Goal: Information Seeking & Learning: Check status

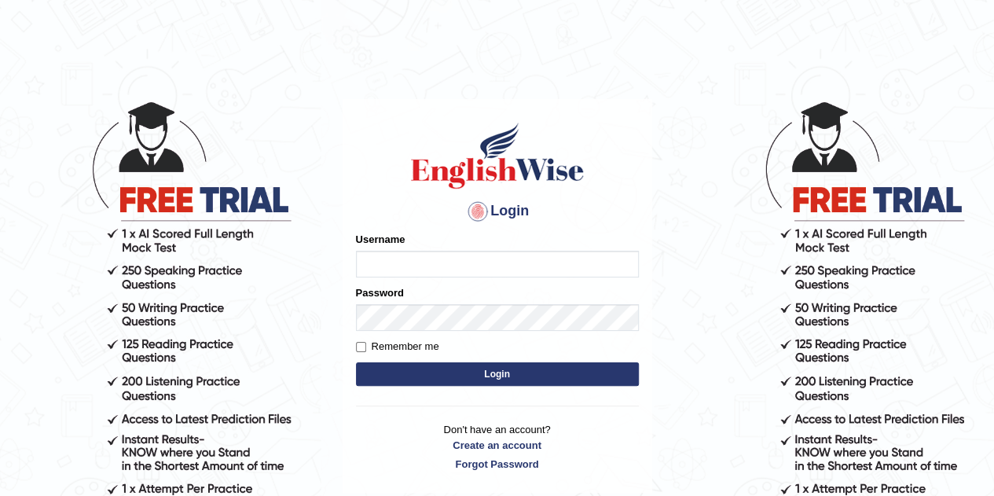
type input "[PERSON_NAME]"
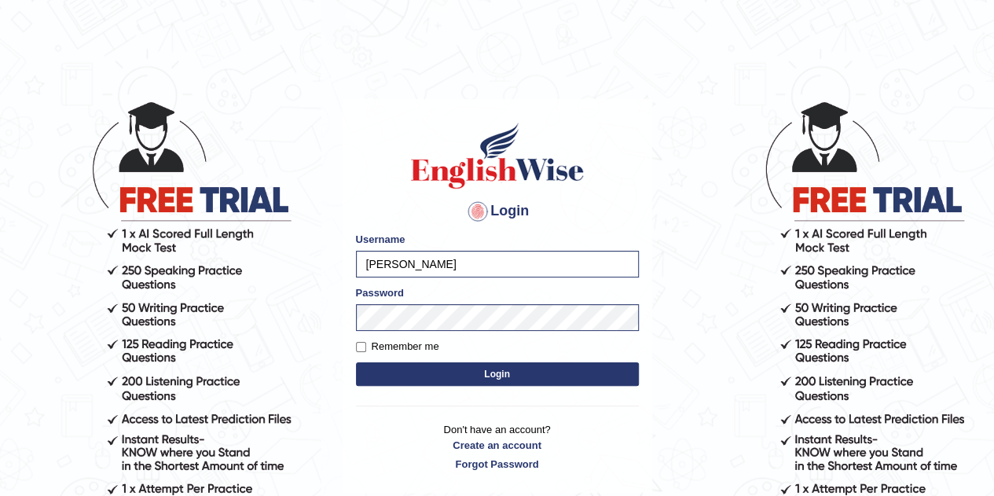
drag, startPoint x: 478, startPoint y: 372, endPoint x: 448, endPoint y: 376, distance: 30.2
click at [448, 376] on button "Login" at bounding box center [497, 374] width 283 height 24
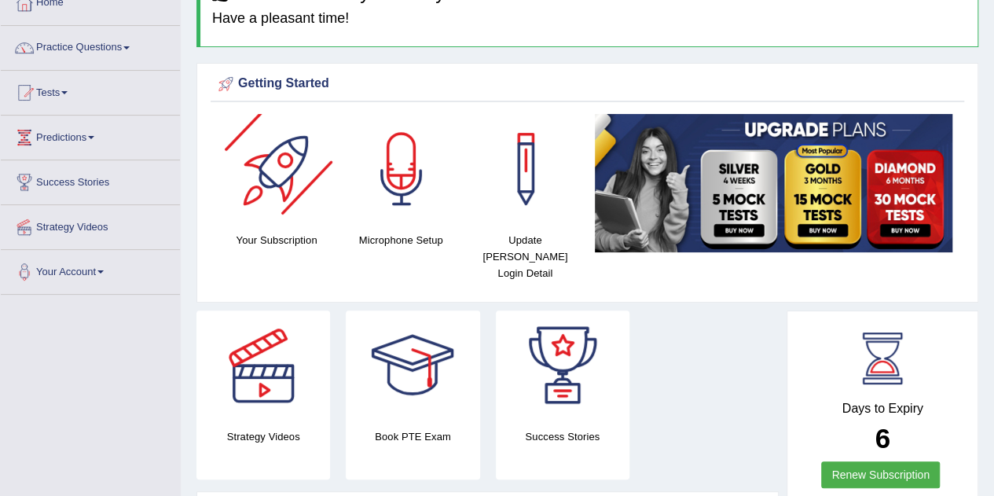
scroll to position [81, 0]
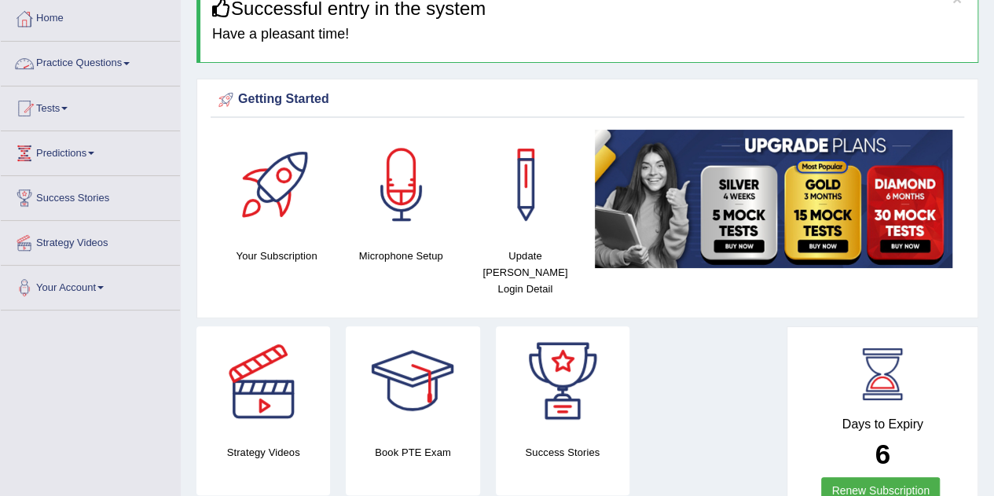
click at [138, 72] on link "Practice Questions" at bounding box center [90, 61] width 179 height 39
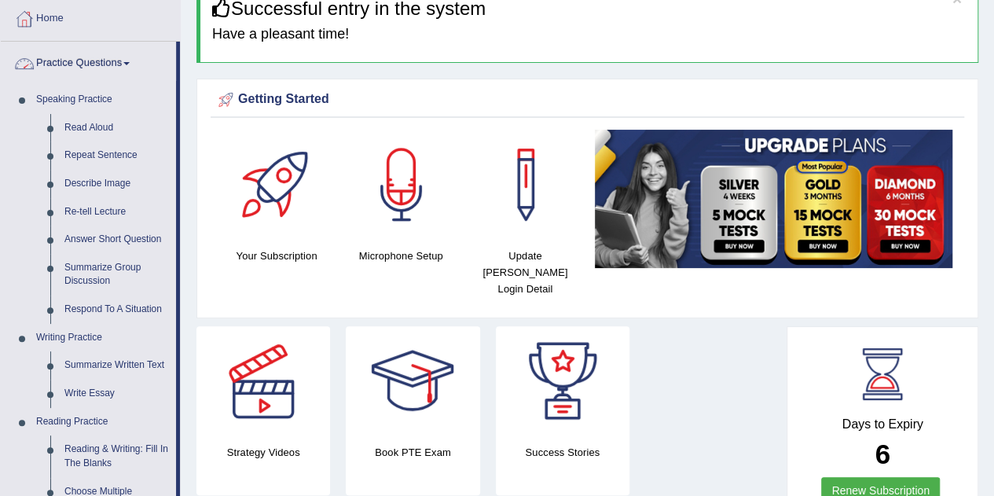
click at [108, 65] on link "Practice Questions" at bounding box center [88, 61] width 175 height 39
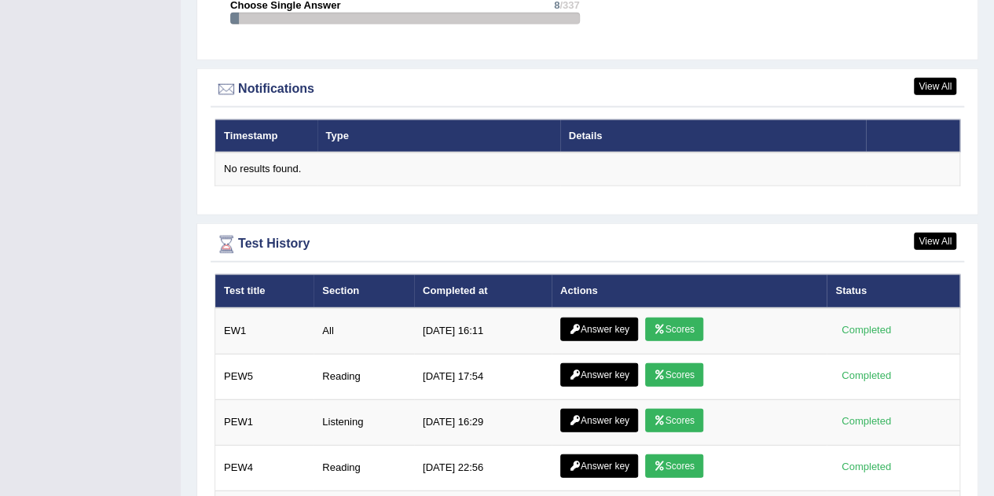
scroll to position [1964, 0]
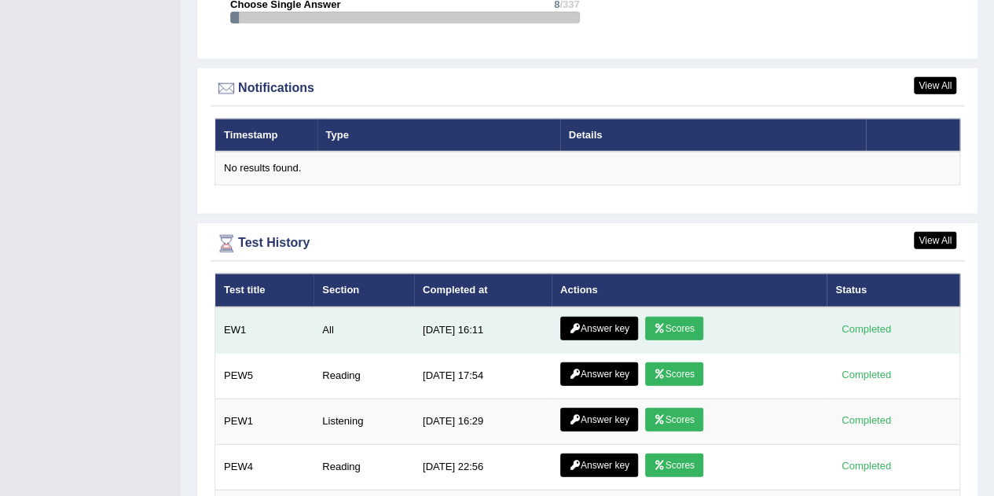
click at [594, 317] on link "Answer key" at bounding box center [599, 329] width 78 height 24
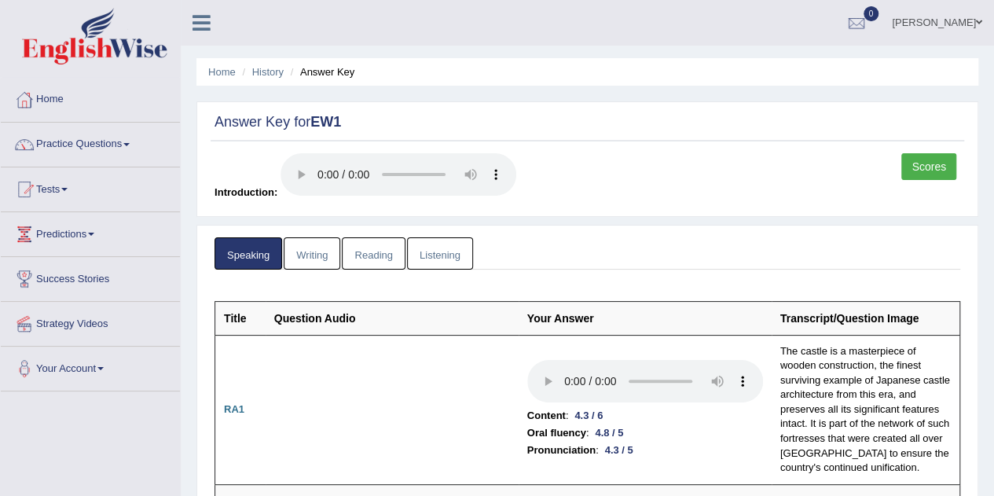
click at [923, 158] on link "Scores" at bounding box center [928, 166] width 55 height 27
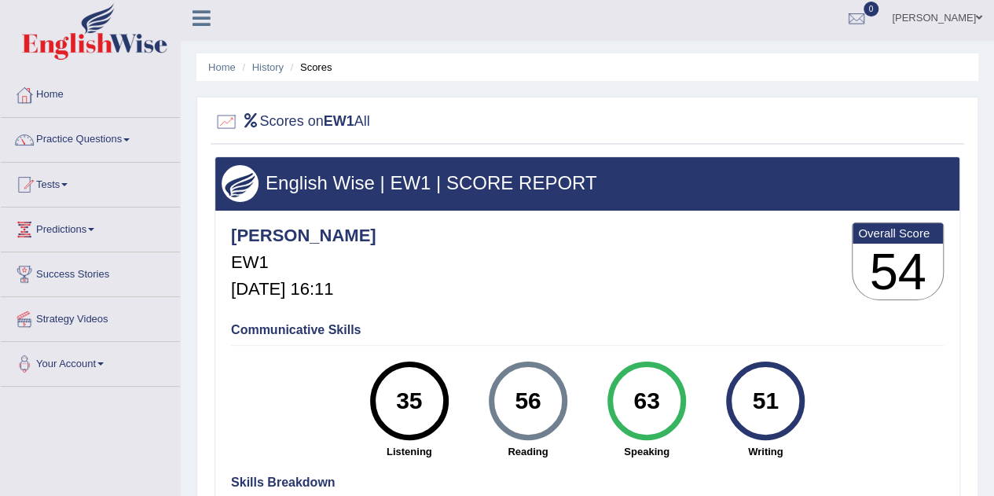
scroll to position [2, 0]
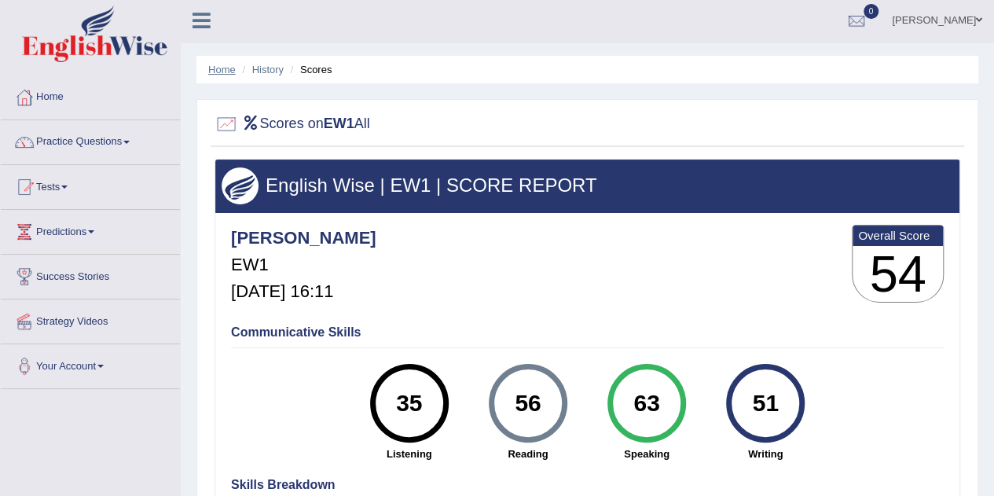
click at [222, 69] on link "Home" at bounding box center [222, 70] width 28 height 12
